Goal: Transaction & Acquisition: Purchase product/service

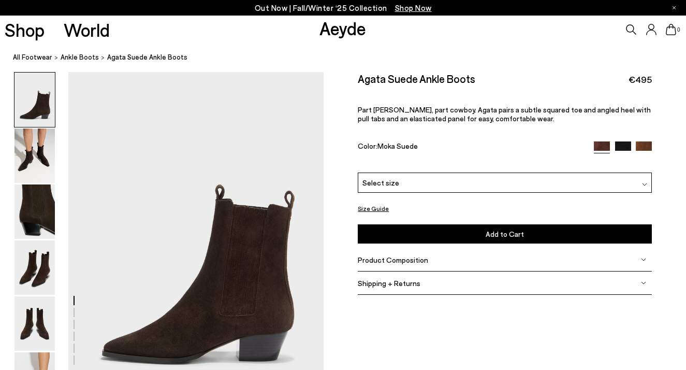
scroll to position [24, 0]
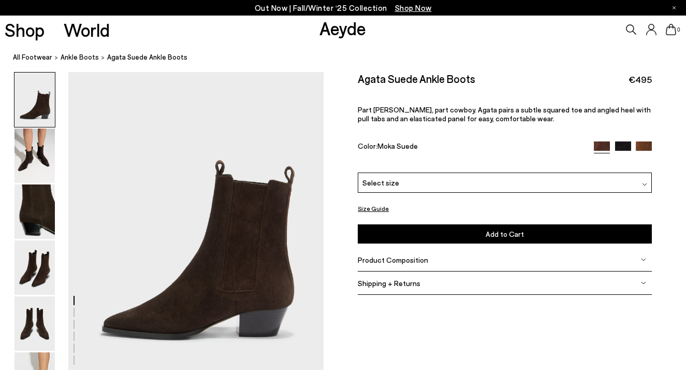
click at [464, 183] on div "Select size" at bounding box center [505, 182] width 294 height 20
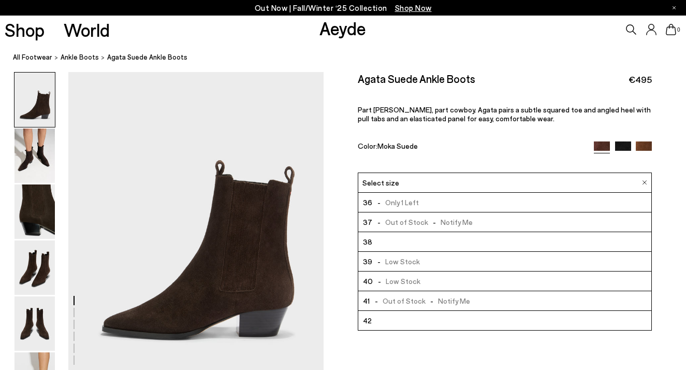
click at [434, 239] on li "38" at bounding box center [504, 242] width 293 height 20
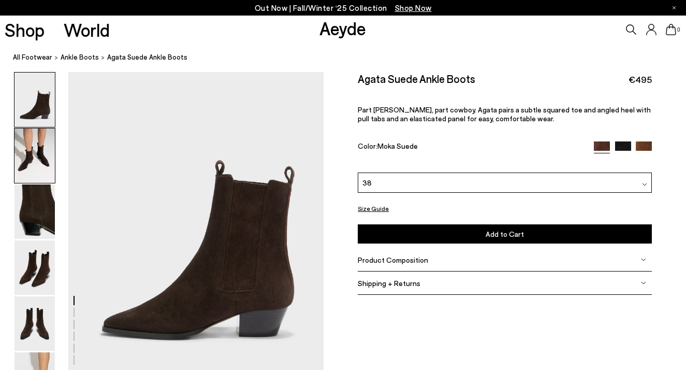
click at [50, 144] on img at bounding box center [35, 155] width 40 height 54
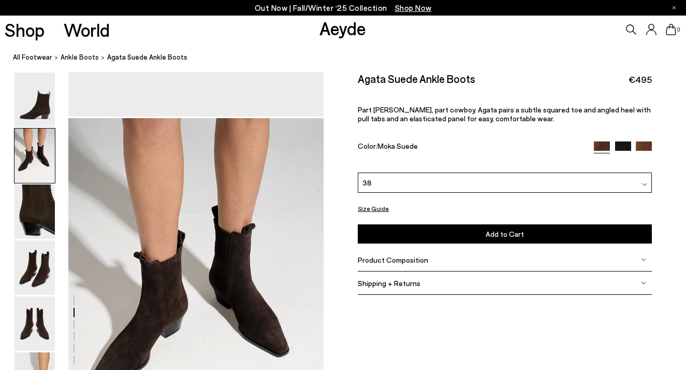
scroll to position [342, 0]
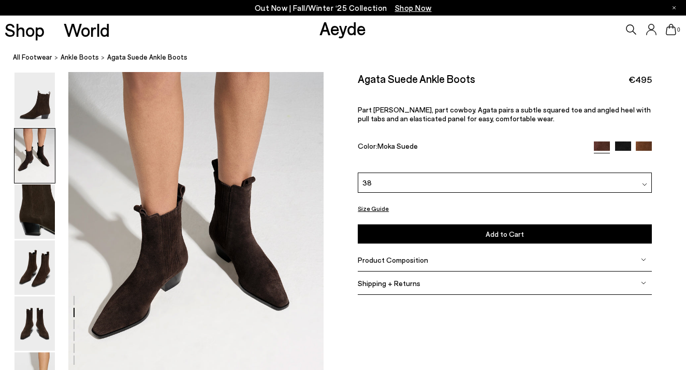
click at [623, 144] on img at bounding box center [623, 149] width 16 height 16
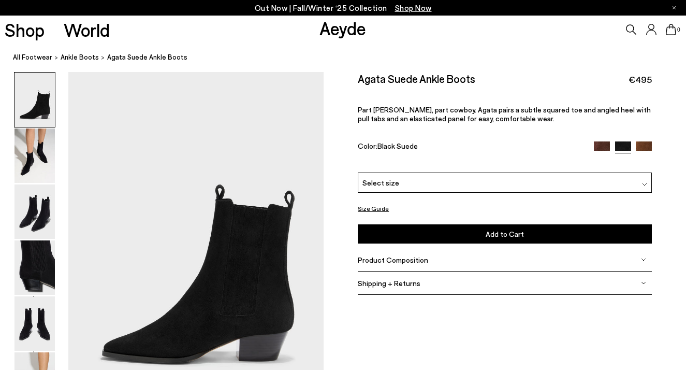
click at [548, 185] on div "Select size" at bounding box center [505, 182] width 294 height 20
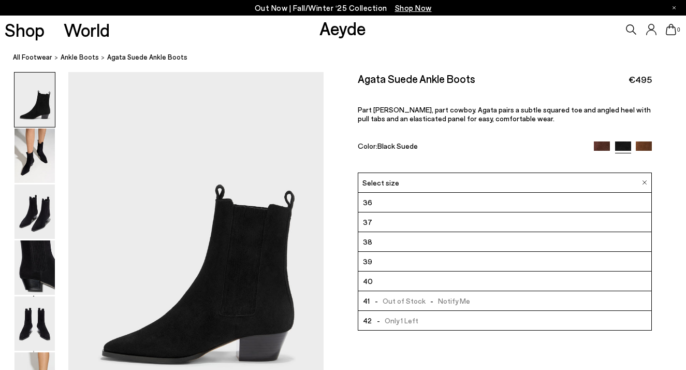
click at [602, 148] on img at bounding box center [602, 149] width 16 height 16
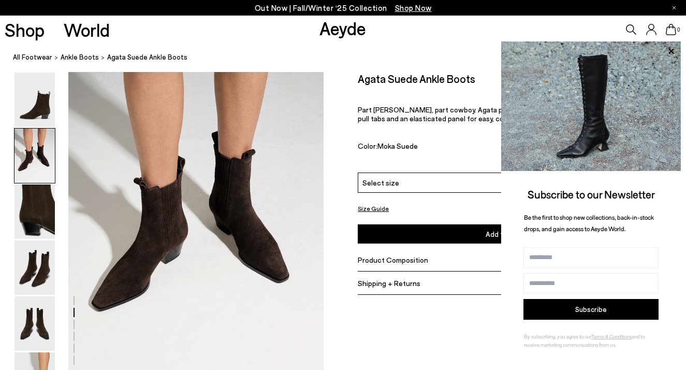
scroll to position [371, 0]
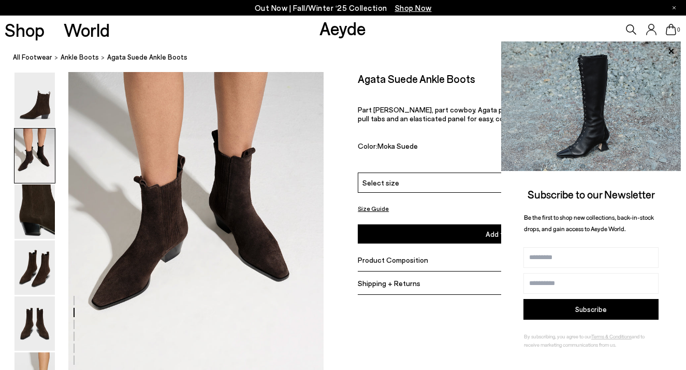
click at [356, 114] on div "Size Guide Shoes Belt Our shoes come in European sizing. The easiest way to mea…" at bounding box center [505, 189] width 363 height 234
click at [672, 50] on icon at bounding box center [670, 51] width 13 height 13
click at [671, 51] on icon at bounding box center [671, 50] width 5 height 5
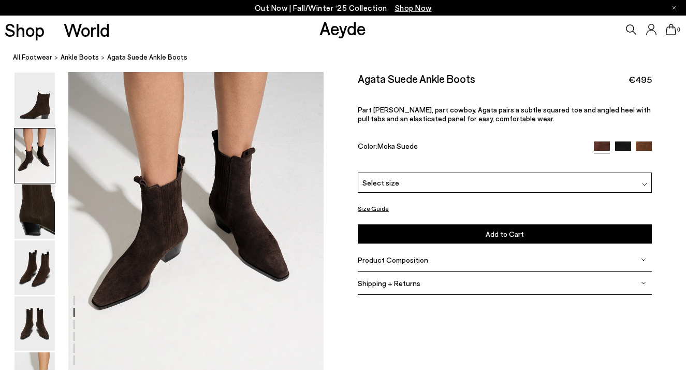
click at [369, 268] on div "Product Composition" at bounding box center [505, 259] width 294 height 23
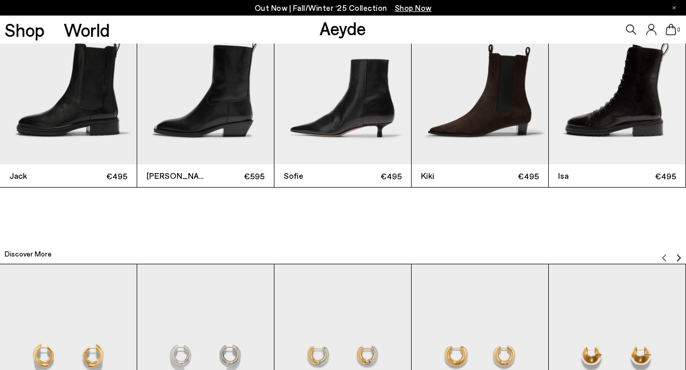
scroll to position [2365, 0]
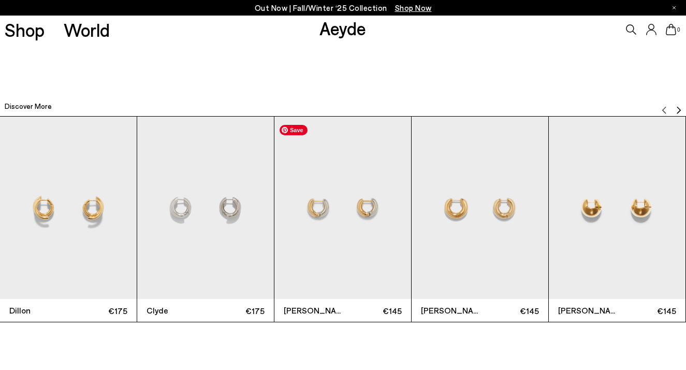
click at [333, 265] on img "3 / 12" at bounding box center [342, 208] width 137 height 182
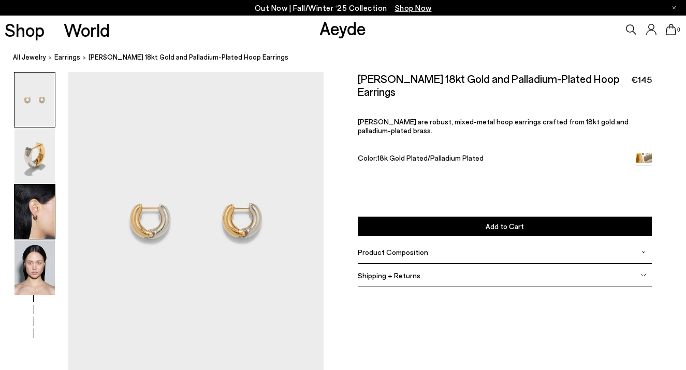
click at [31, 223] on img at bounding box center [35, 211] width 40 height 54
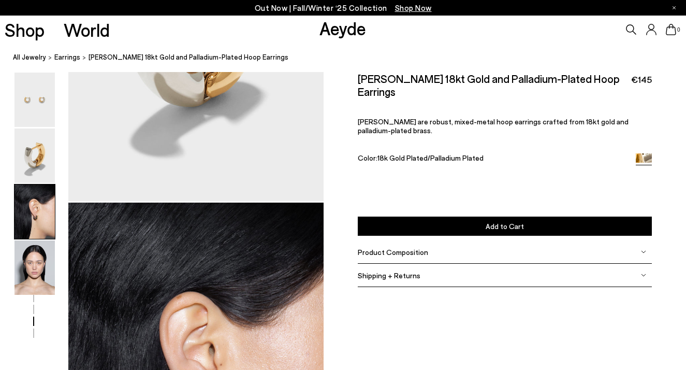
scroll to position [642, 0]
